Goal: Register for event/course

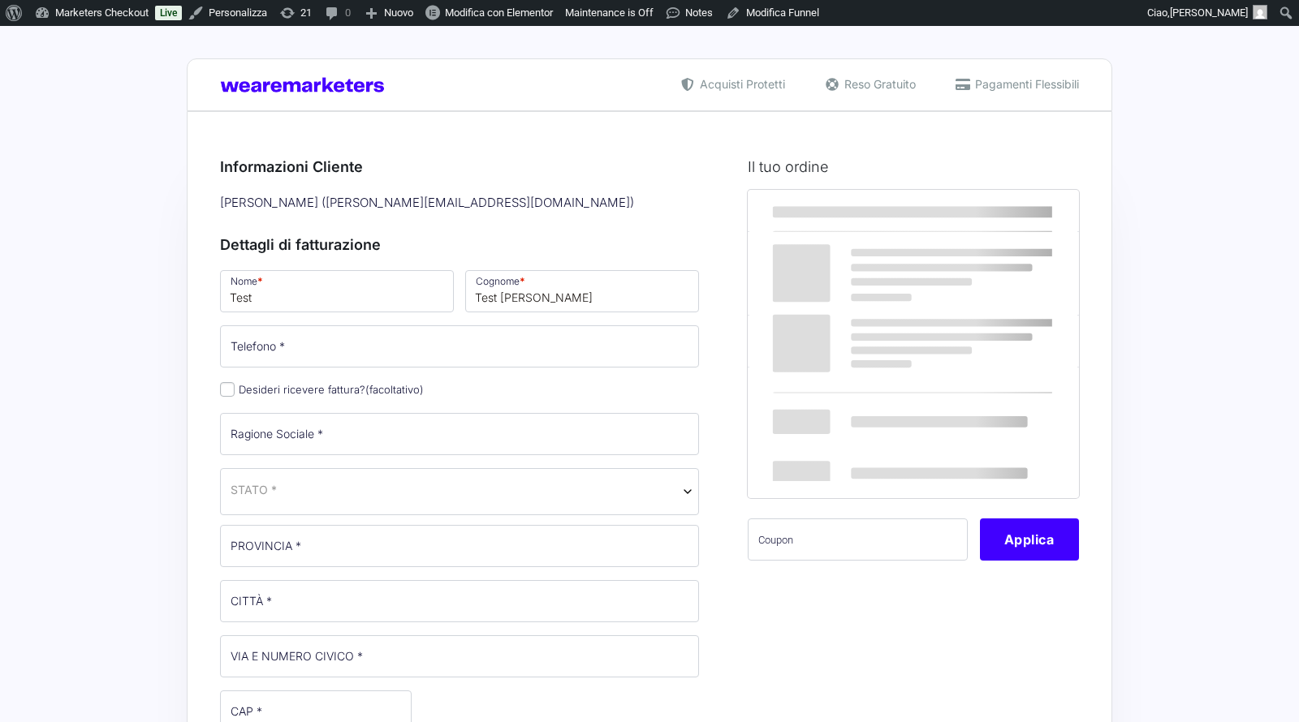
select select
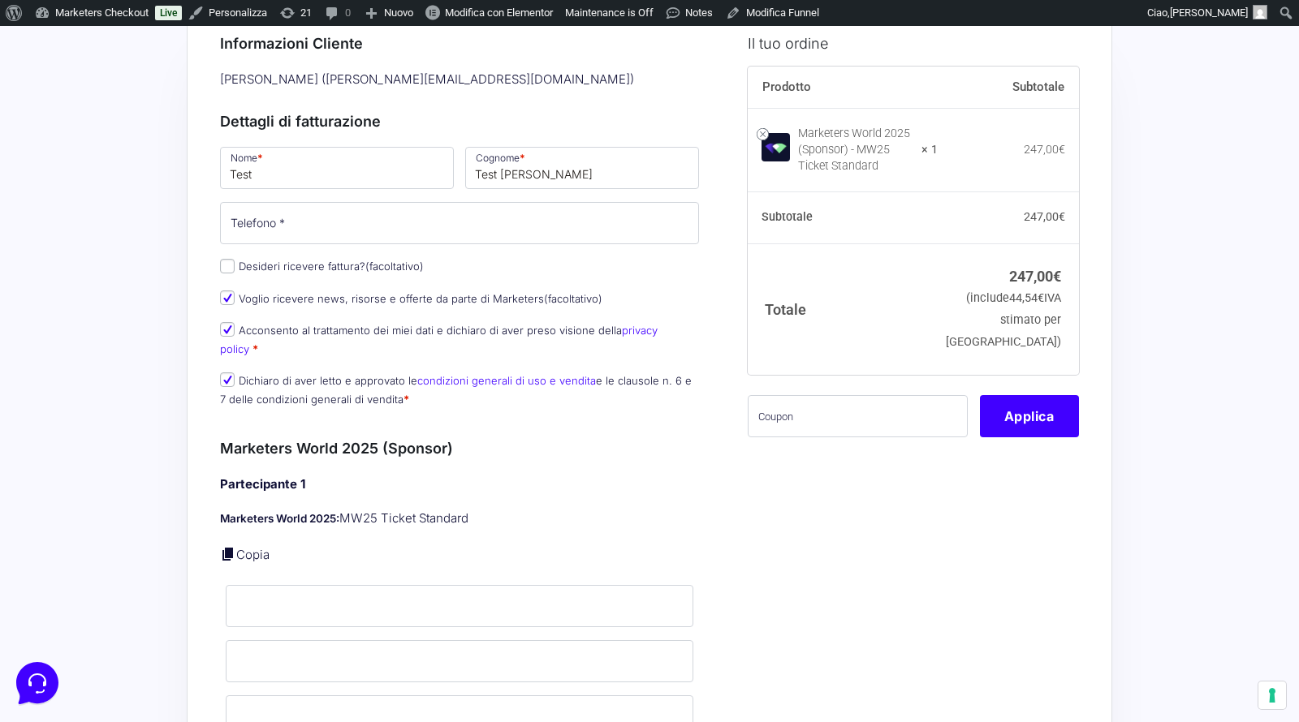
scroll to position [390, 0]
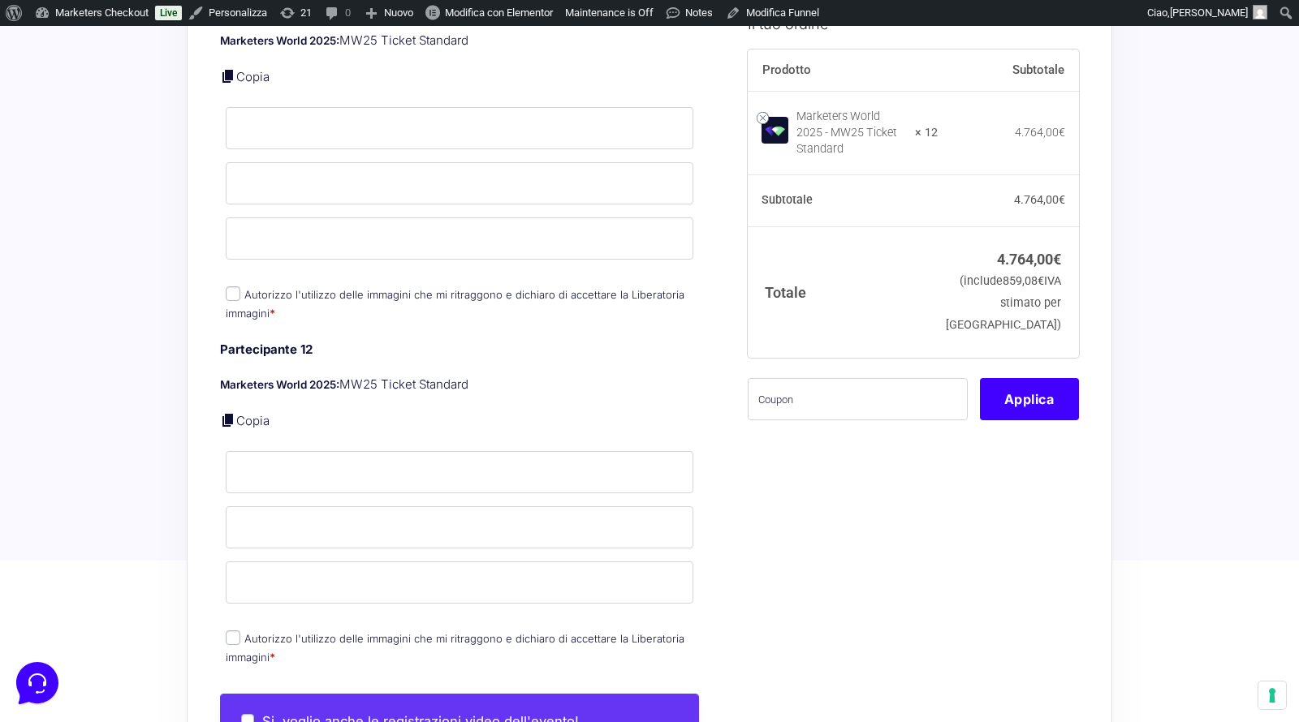
scroll to position [3929, 0]
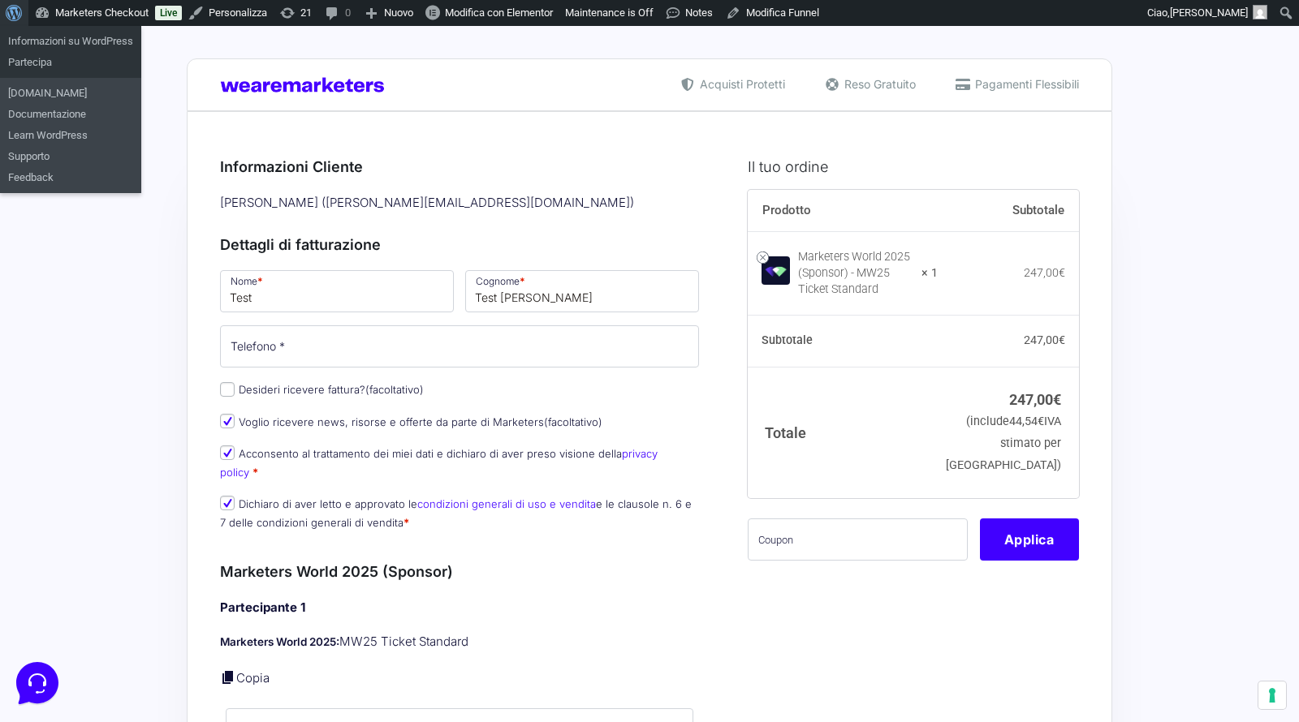
click at [11, 13] on span "Barra degli strumenti" at bounding box center [12, 11] width 12 height 23
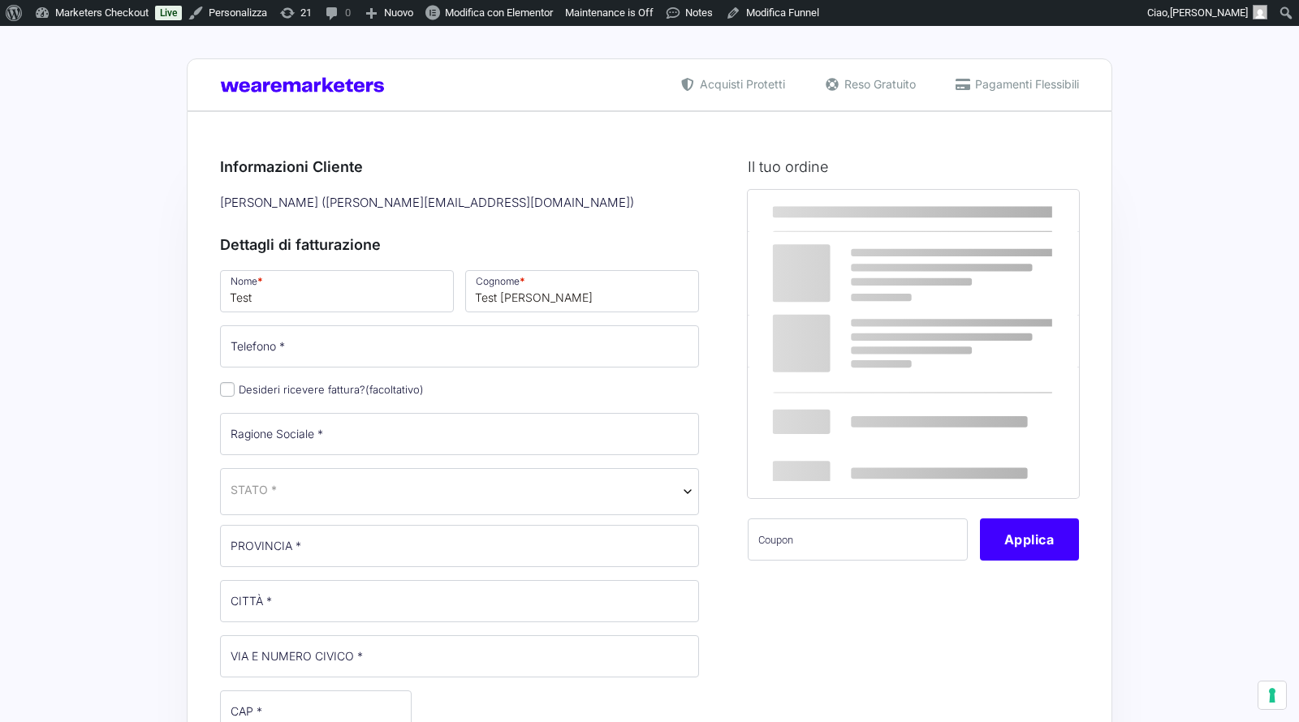
select select
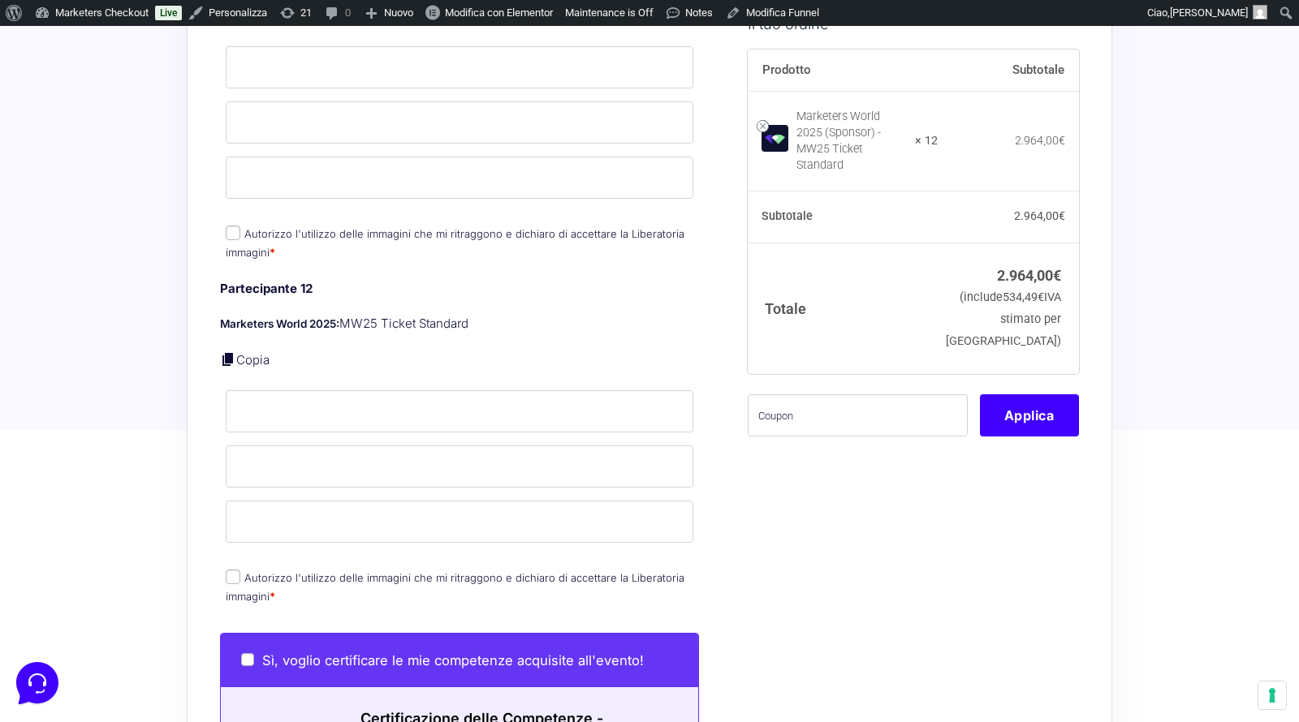
scroll to position [4306, 0]
